Goal: Navigation & Orientation: Understand site structure

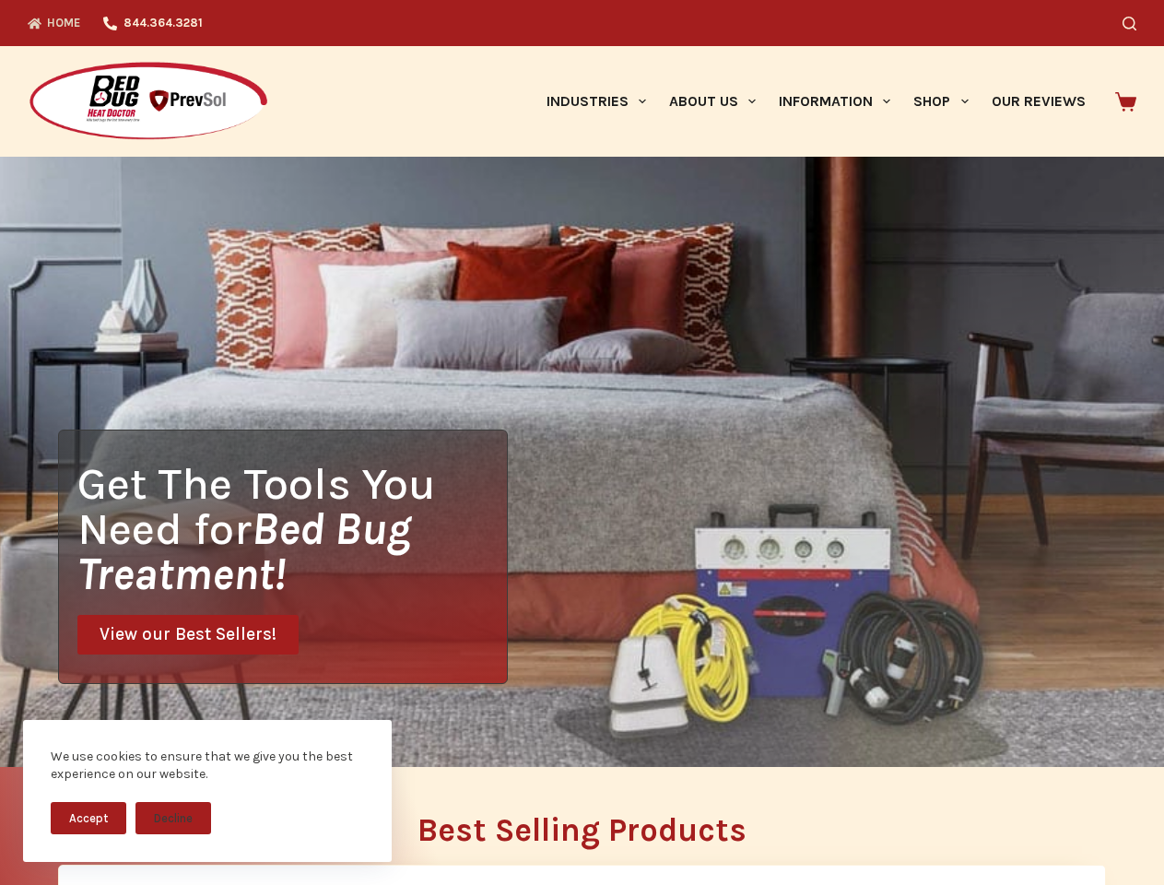
click at [582, 443] on div "Get The Tools You Need for Bed Bug Treatment! View our Best Sellers!" at bounding box center [582, 462] width 1164 height 610
click at [89, 818] on button "Accept" at bounding box center [89, 818] width 76 height 32
click at [173, 818] on button "Decline" at bounding box center [174, 818] width 76 height 32
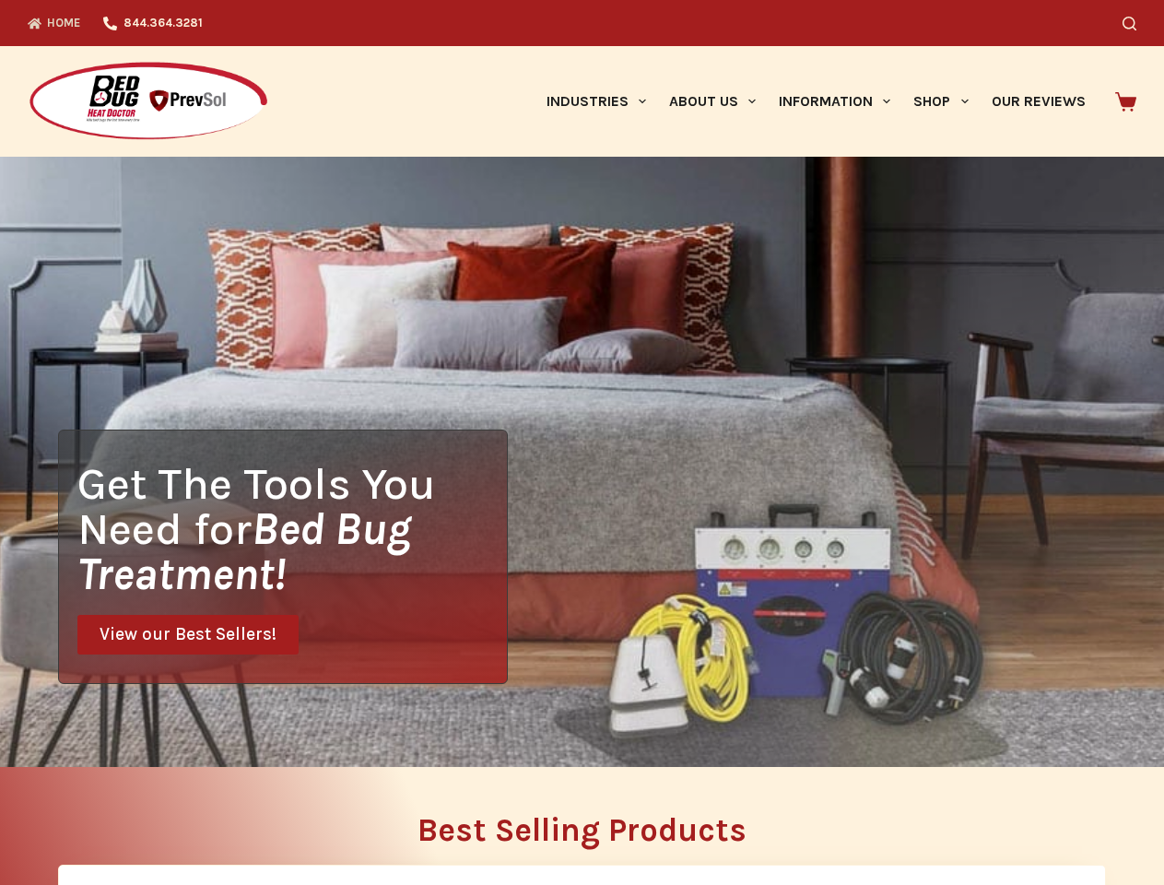
click at [1137, 23] on icon "Search" at bounding box center [1130, 24] width 14 height 14
click at [603, 101] on link "Industries" at bounding box center [596, 101] width 123 height 111
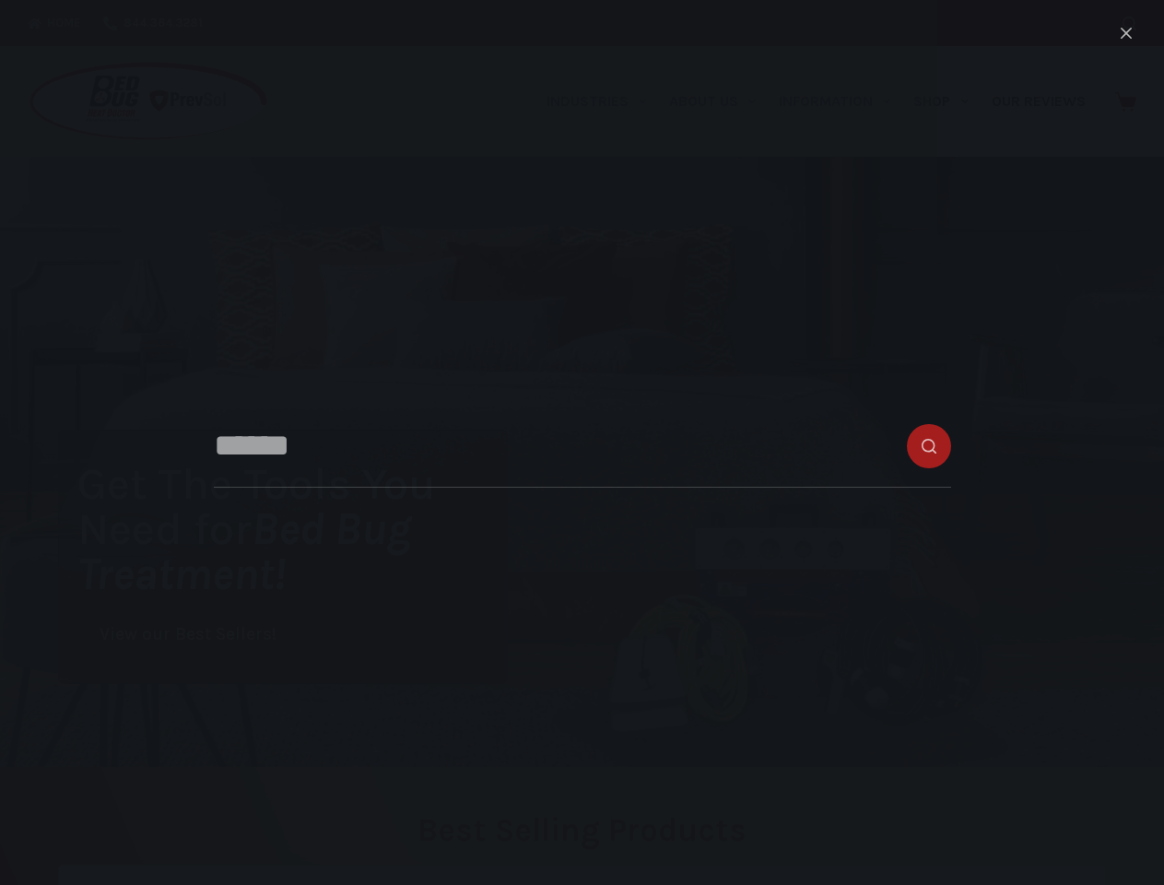
click at [720, 101] on link "About Us" at bounding box center [712, 101] width 110 height 111
click at [843, 101] on link "Information" at bounding box center [835, 101] width 135 height 111
click at [949, 101] on link "Shop" at bounding box center [941, 101] width 77 height 111
